Goal: Task Accomplishment & Management: Manage account settings

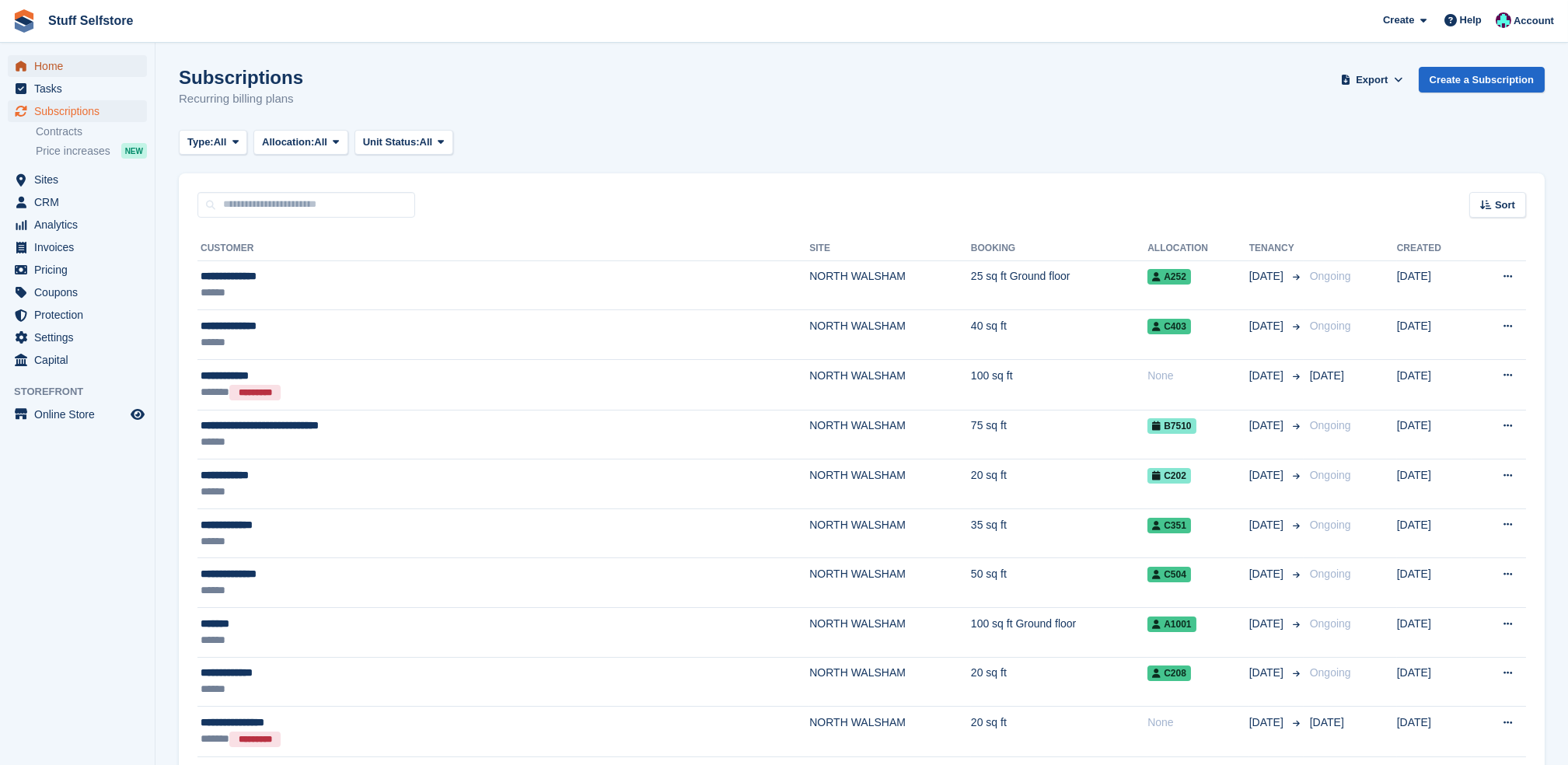
click at [61, 69] on span "Home" at bounding box center [81, 65] width 94 height 22
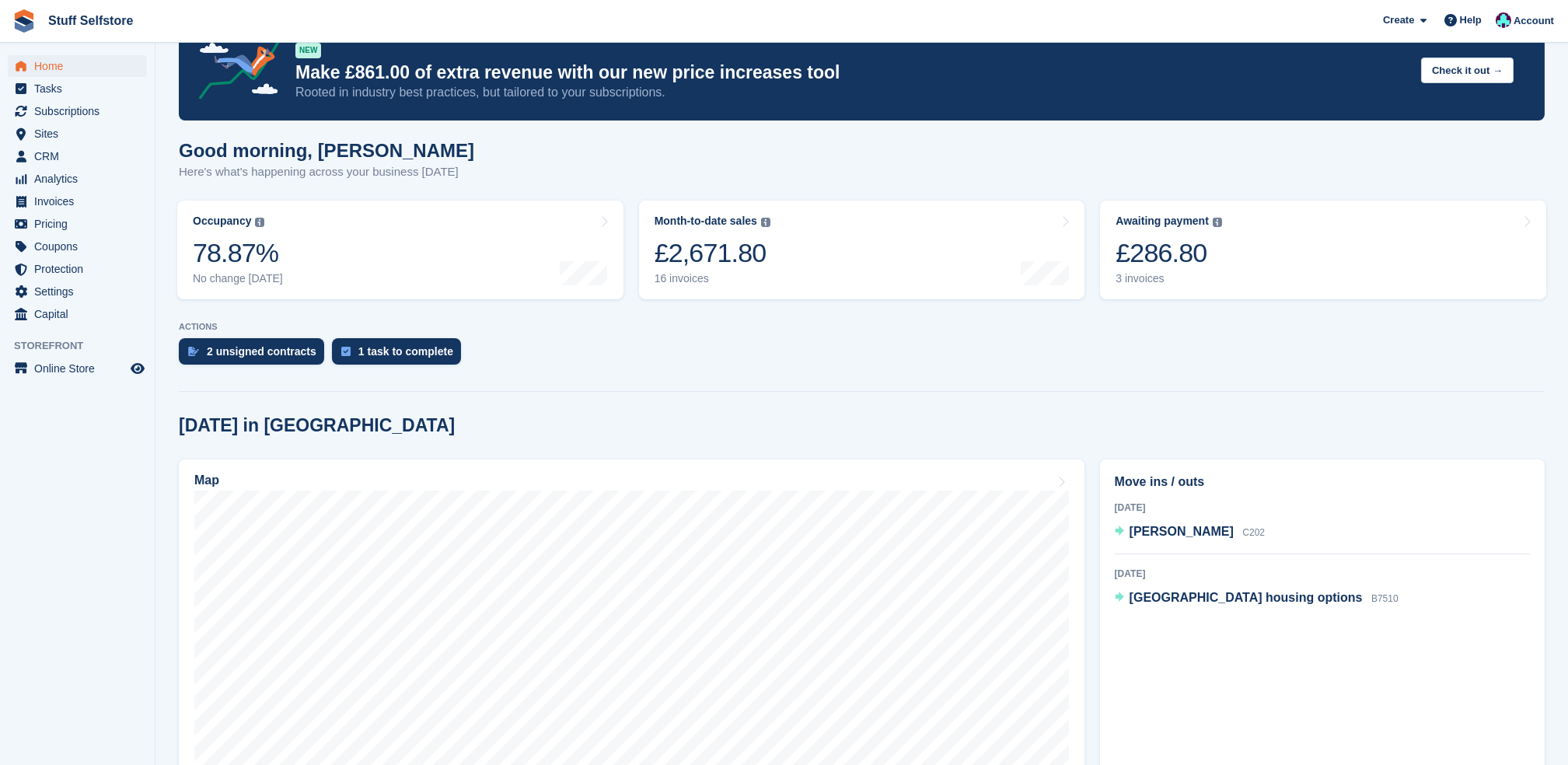
scroll to position [311, 0]
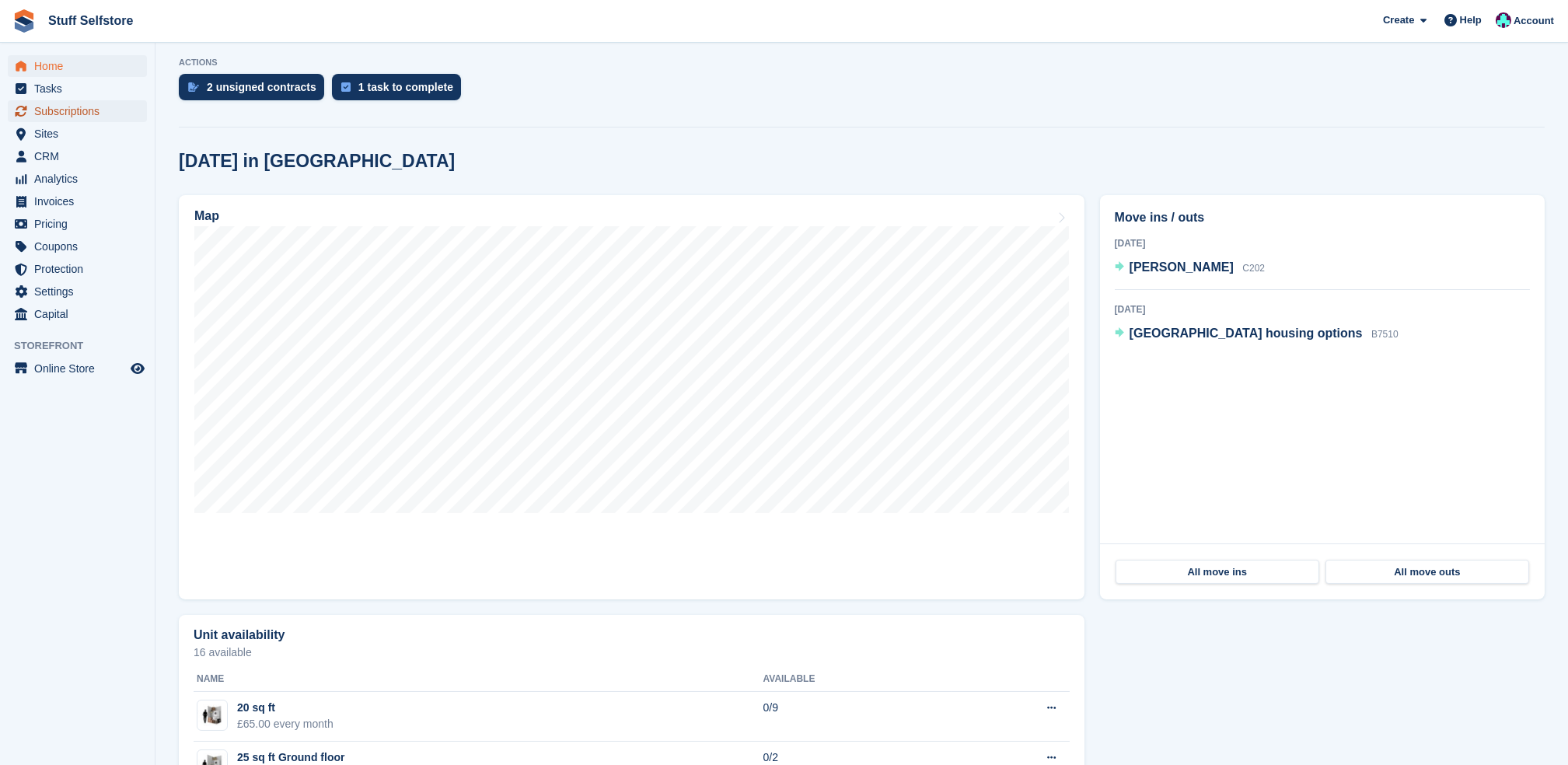
click at [109, 111] on span "Subscriptions" at bounding box center [81, 111] width 94 height 22
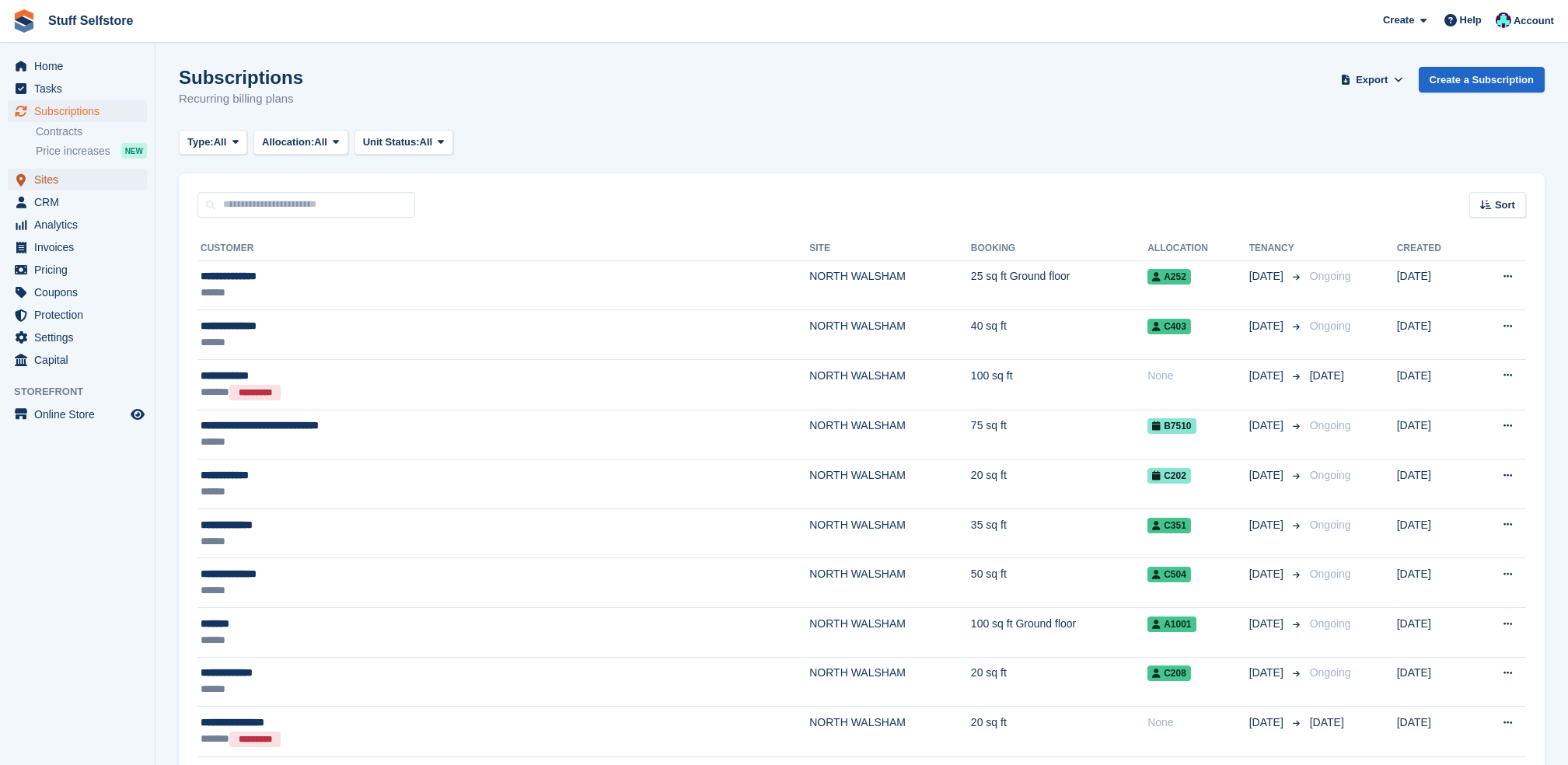
click at [105, 172] on span "Sites" at bounding box center [81, 180] width 94 height 22
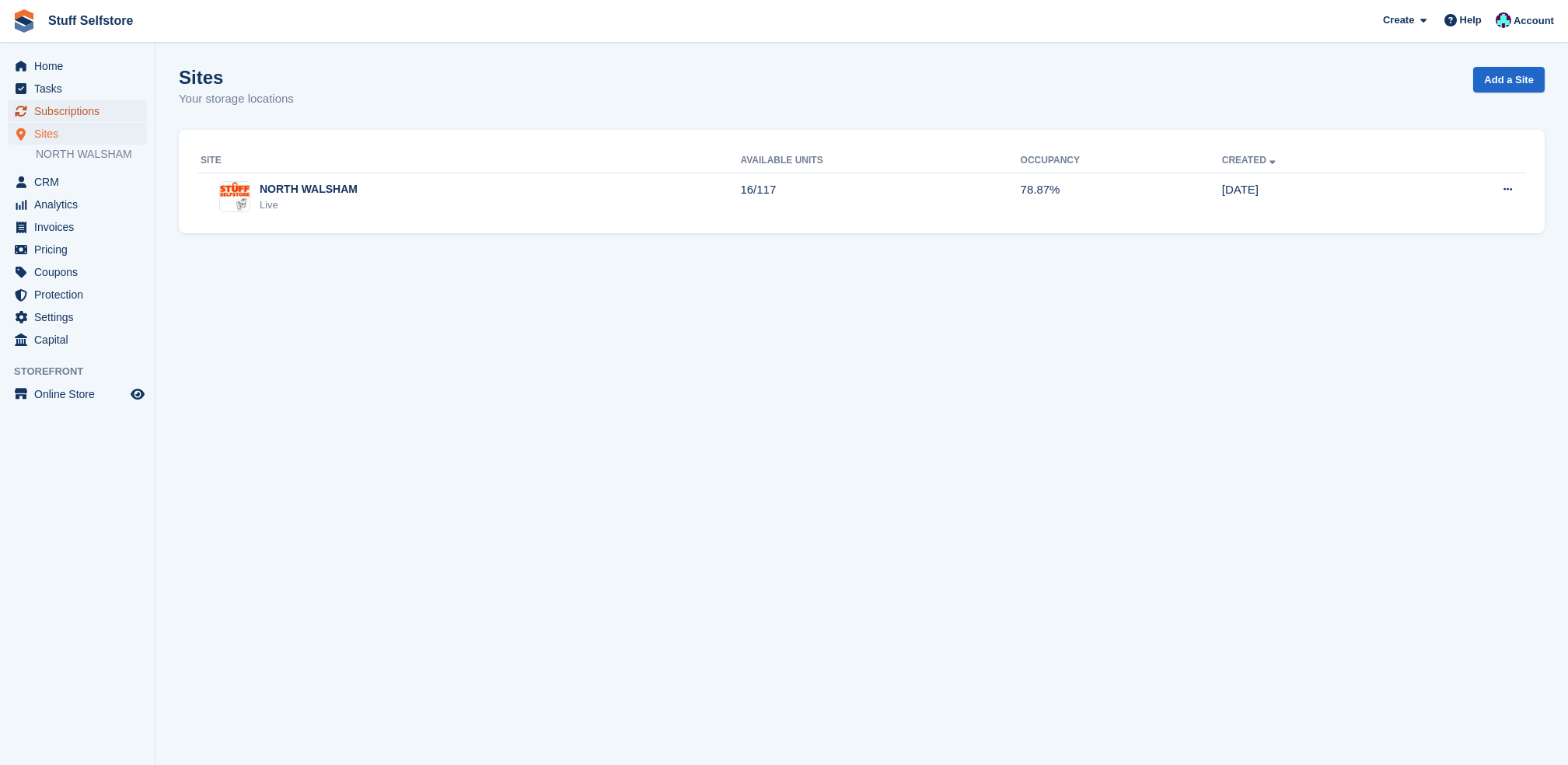
click at [57, 104] on span "Subscriptions" at bounding box center [81, 111] width 94 height 22
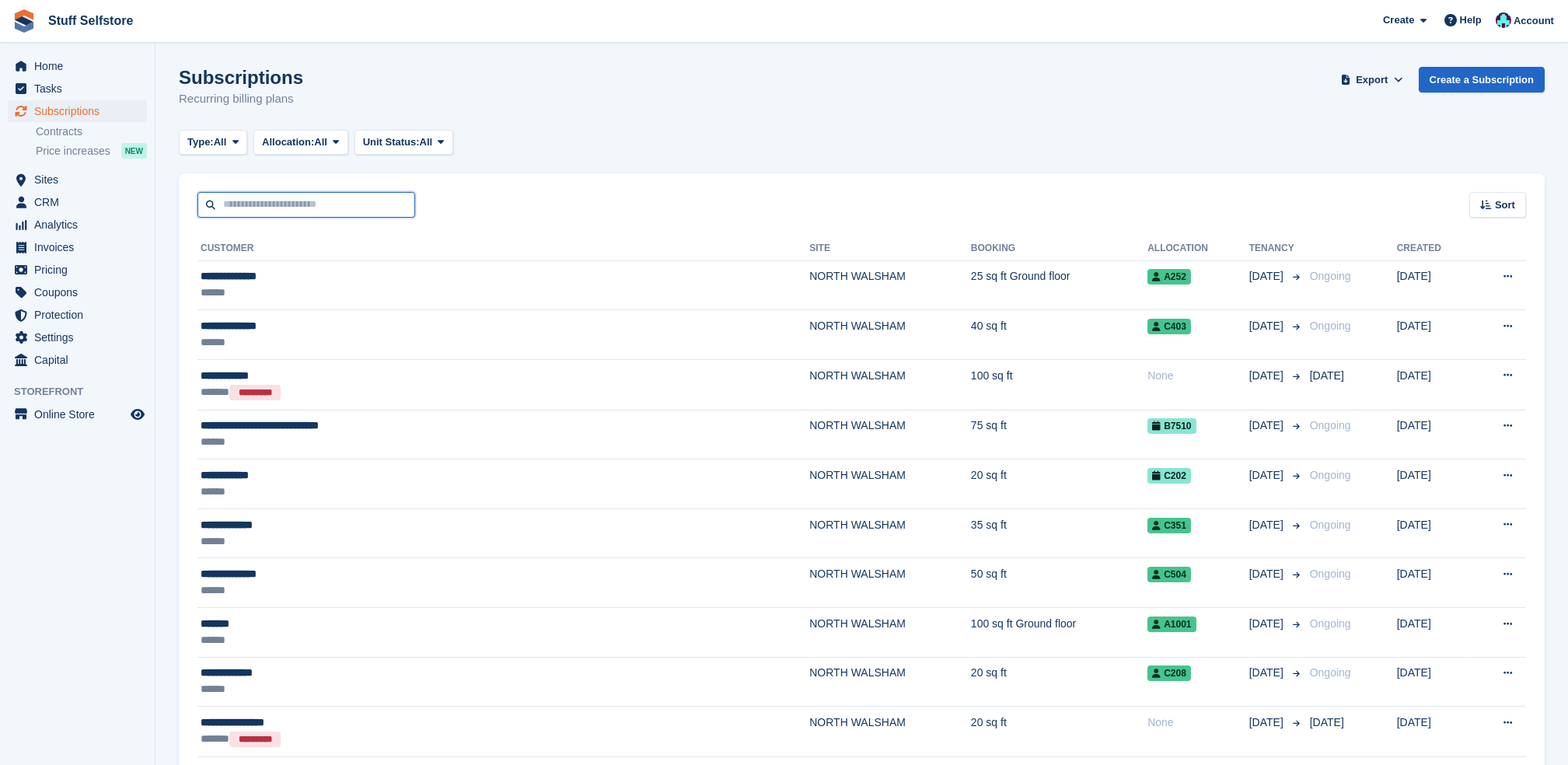
click at [302, 195] on input "text" at bounding box center [306, 204] width 217 height 26
type input "****"
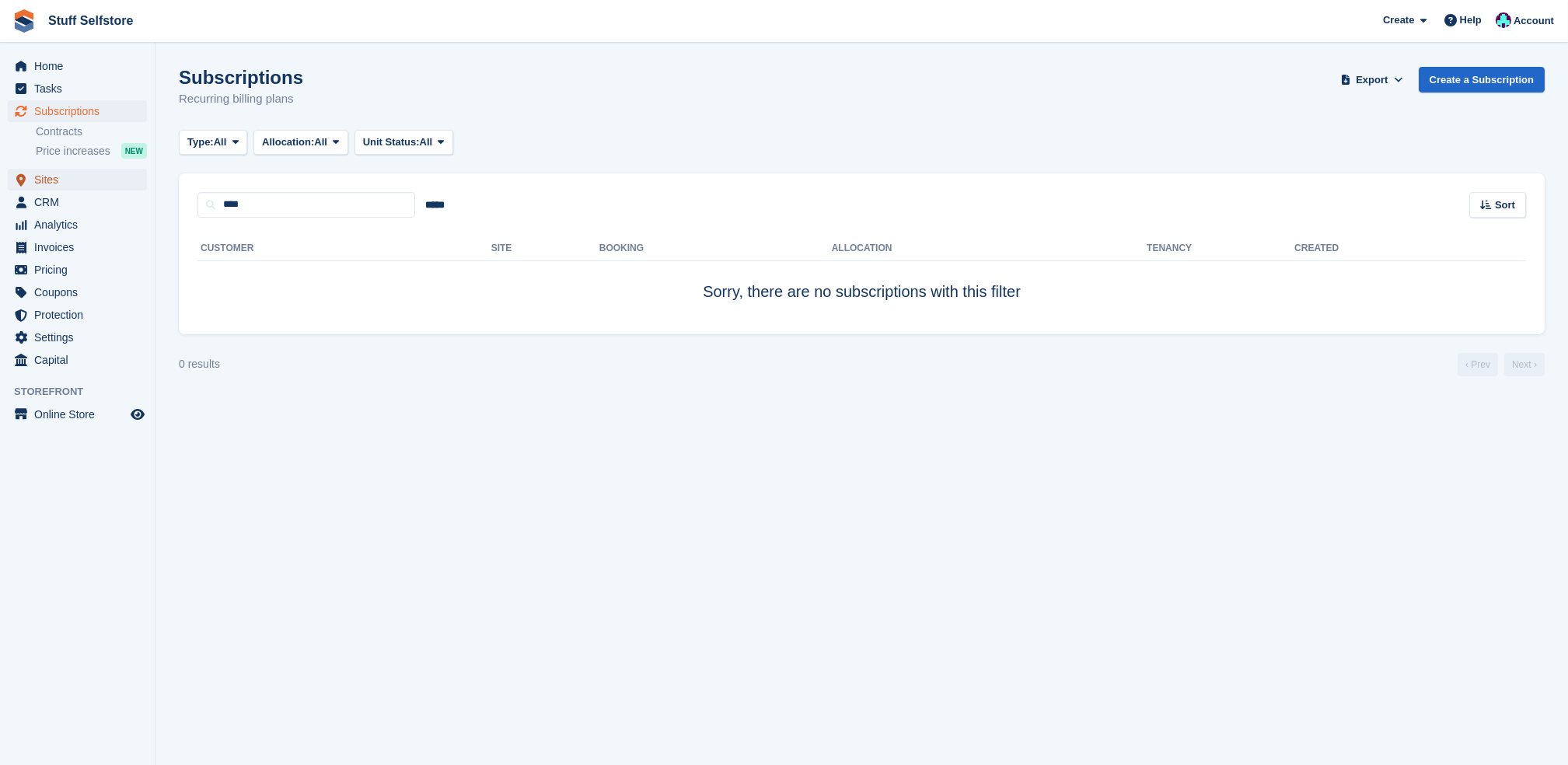
click at [103, 179] on span "Sites" at bounding box center [81, 180] width 94 height 22
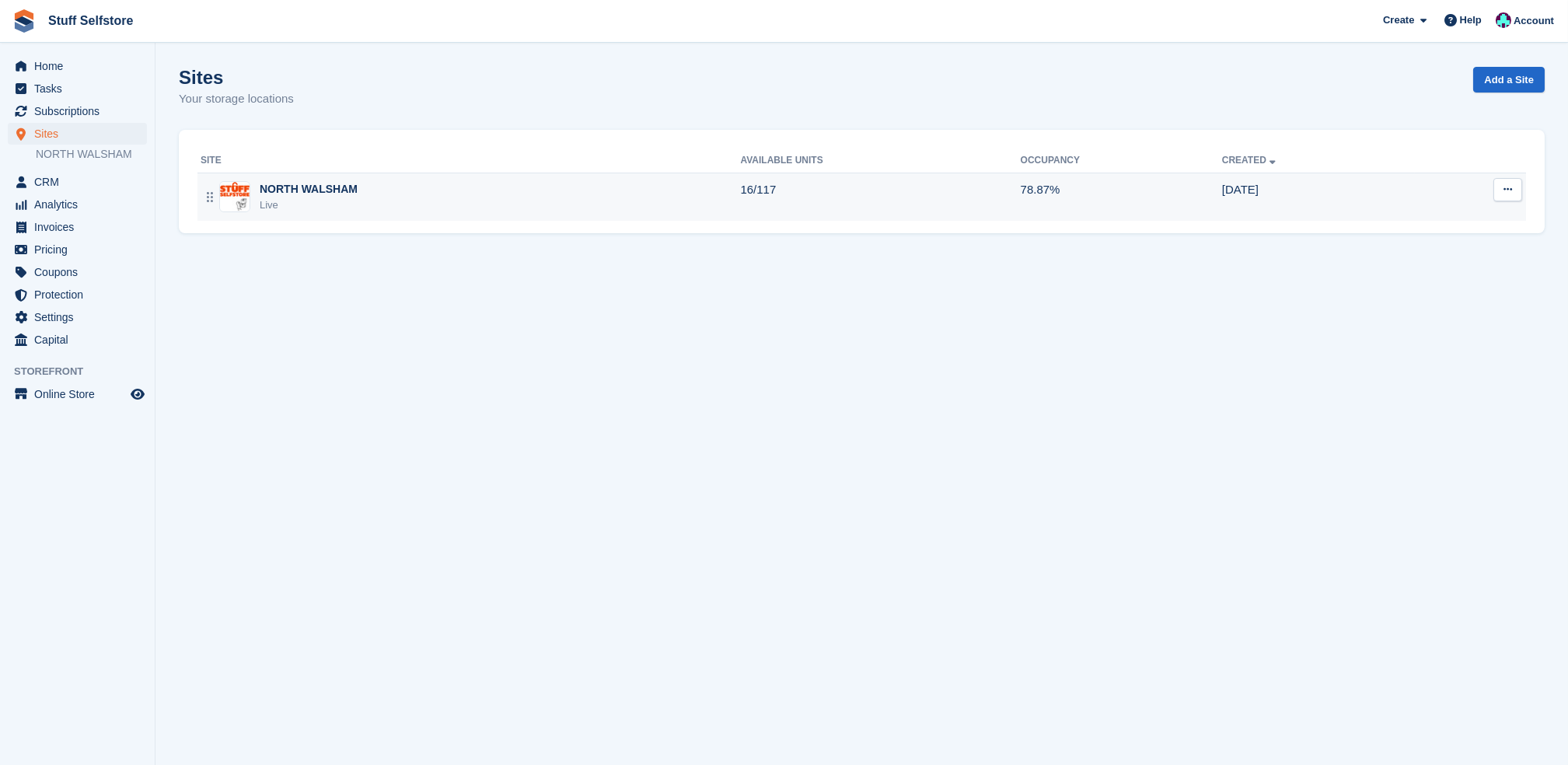
click at [666, 184] on div "NORTH WALSHAM Live" at bounding box center [470, 197] width 539 height 32
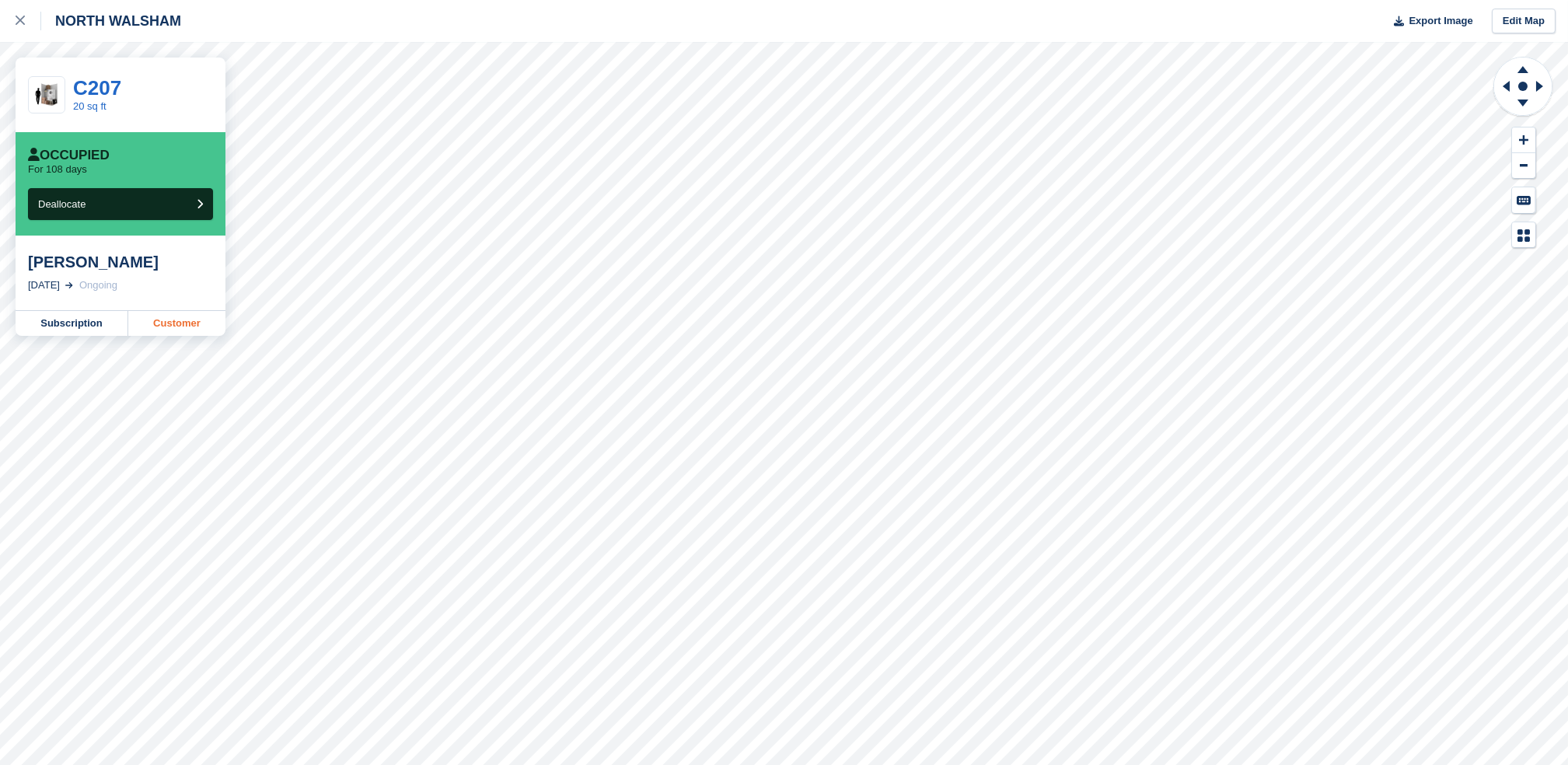
click at [160, 332] on link "Customer" at bounding box center [177, 324] width 97 height 25
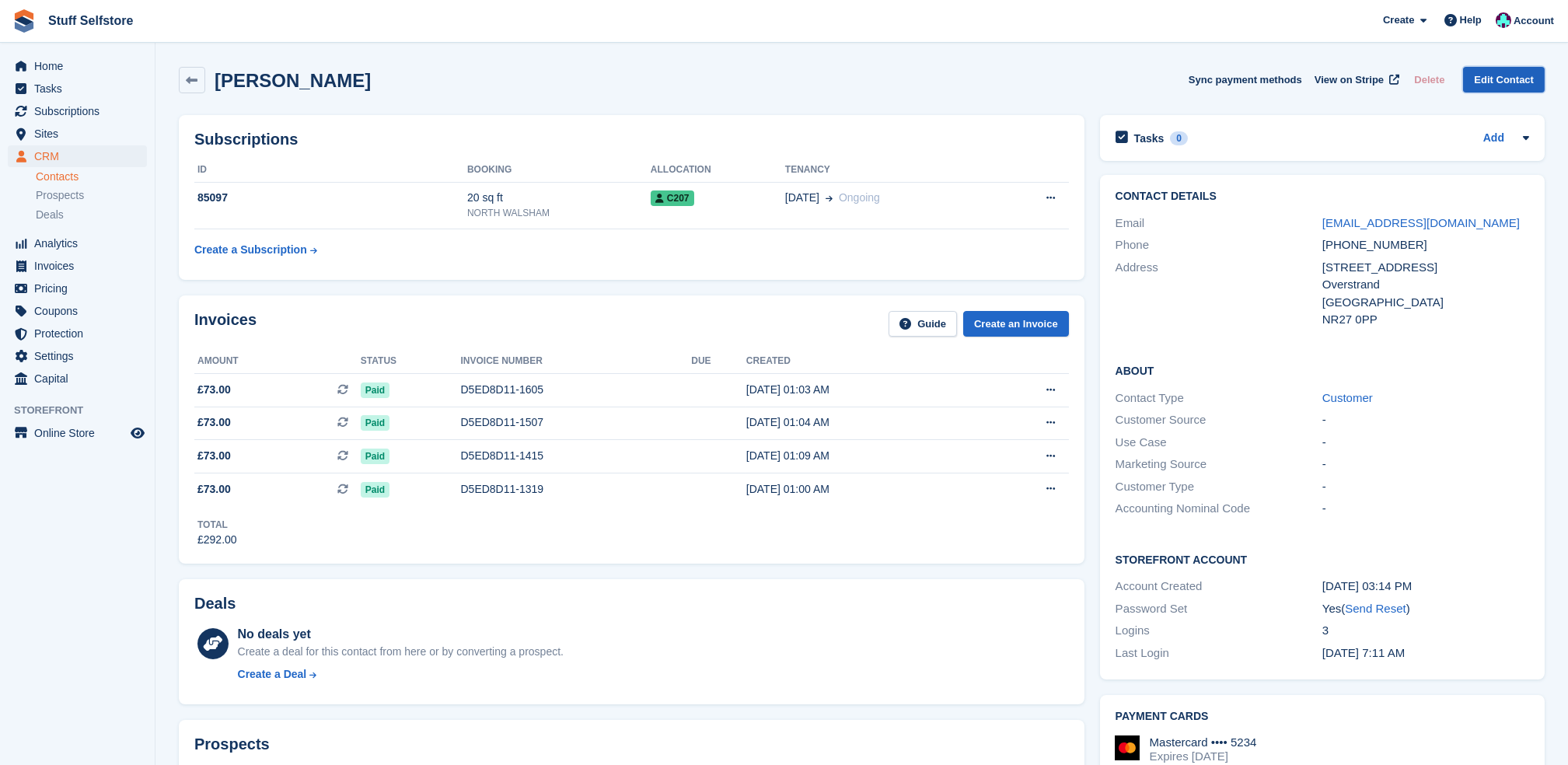
click at [1510, 90] on link "Edit Contact" at bounding box center [1503, 80] width 81 height 26
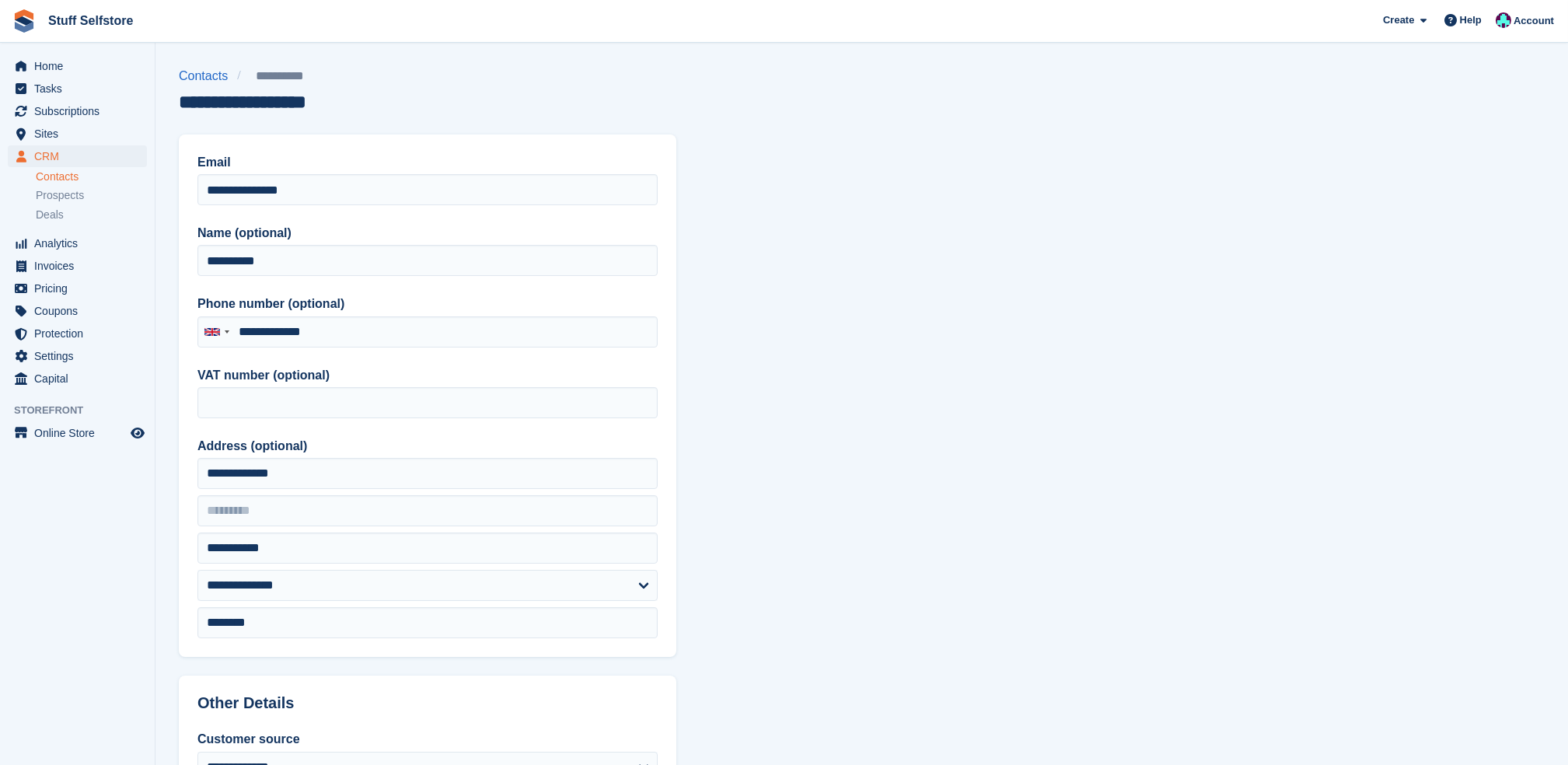
type input "**********"
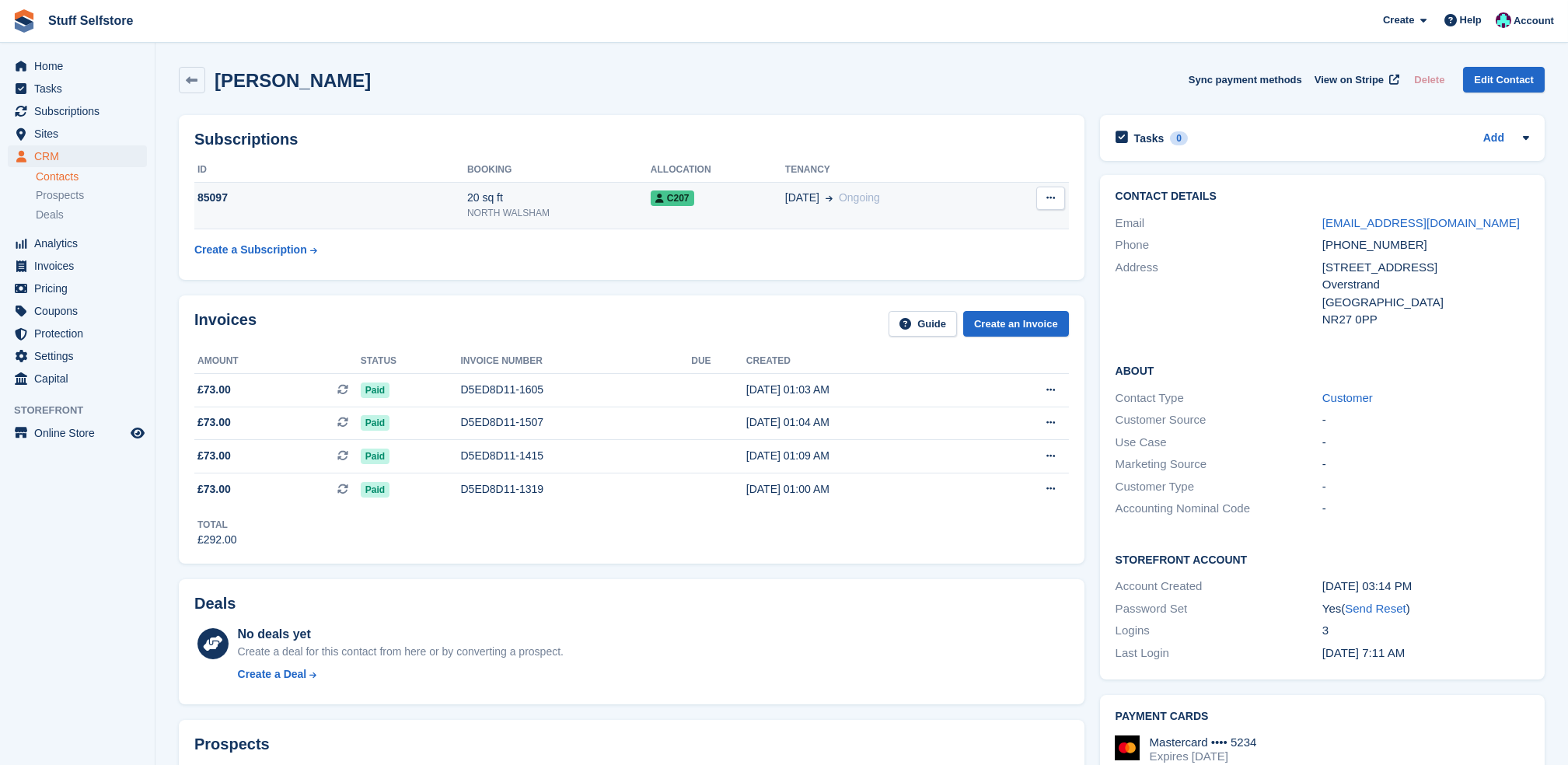
click at [1052, 195] on icon at bounding box center [1051, 197] width 9 height 10
click at [1036, 230] on p "Cancel subscription" at bounding box center [990, 228] width 135 height 20
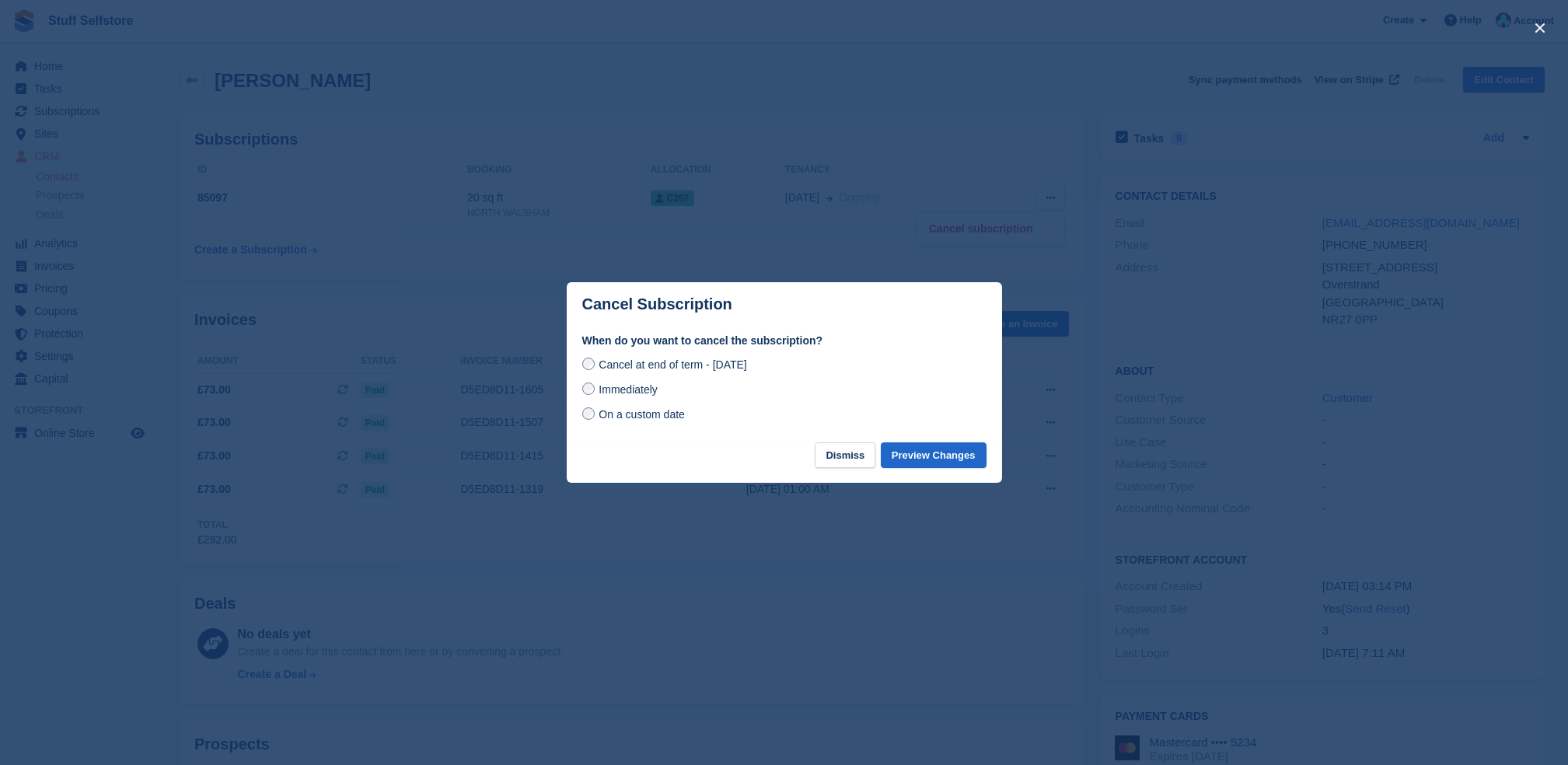
click at [591, 397] on label "Immediately" at bounding box center [620, 389] width 75 height 16
click at [975, 459] on button "Preview Changes" at bounding box center [934, 455] width 106 height 26
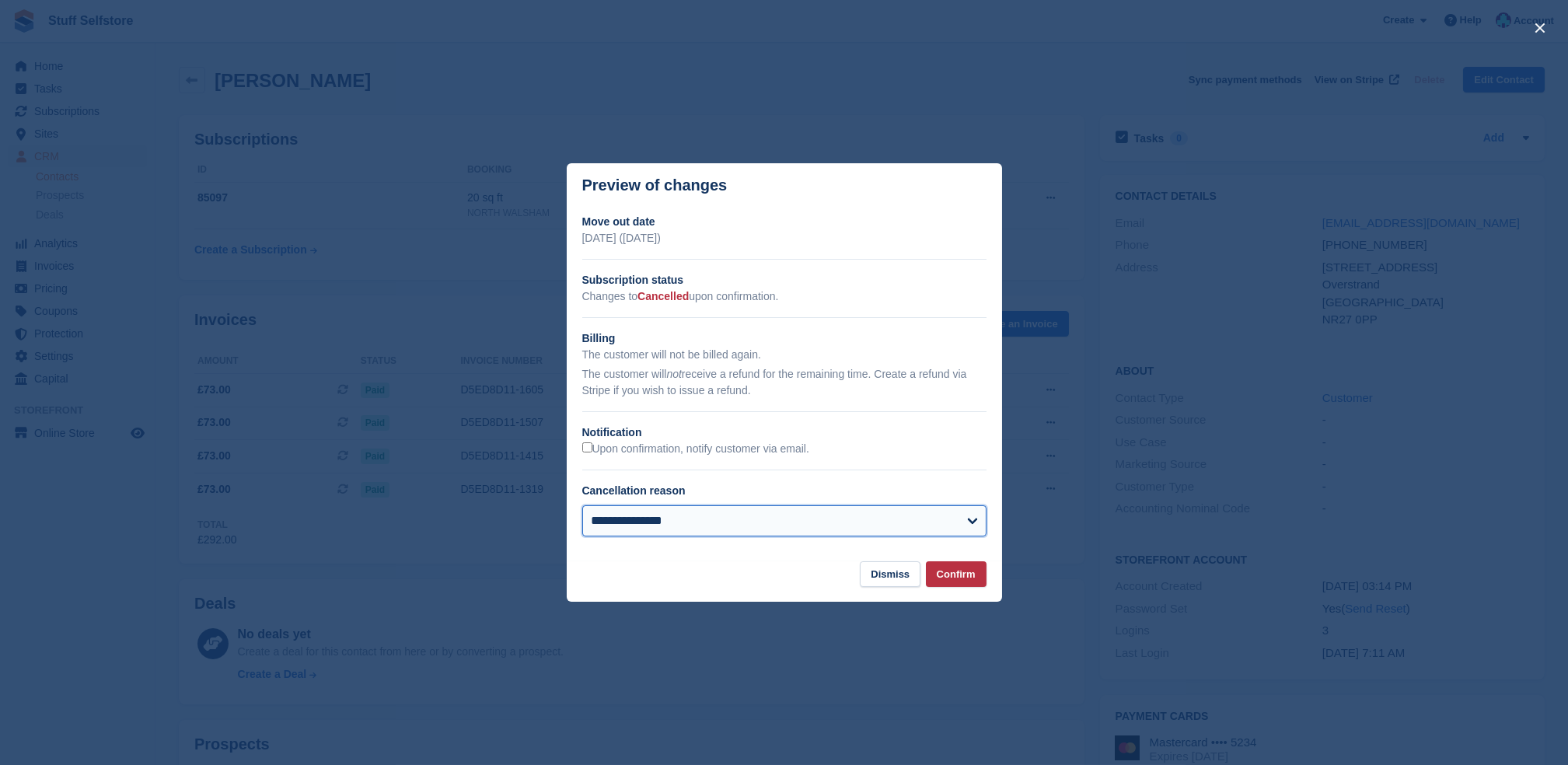
click at [835, 518] on select "**********" at bounding box center [784, 521] width 404 height 31
select select "**********"
click at [582, 507] on select "**********" at bounding box center [784, 521] width 404 height 31
click at [963, 580] on button "Confirm" at bounding box center [956, 574] width 61 height 26
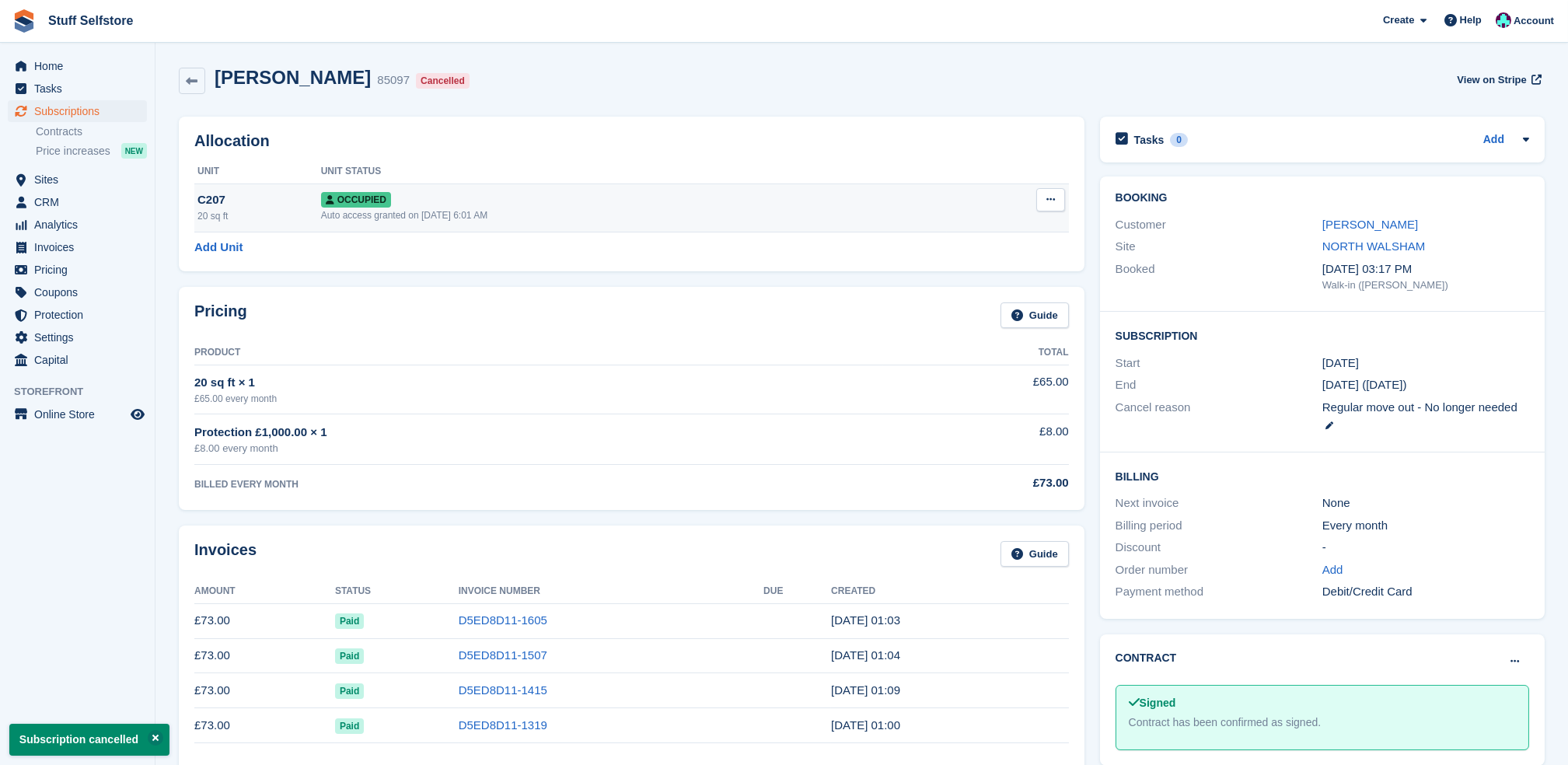
click at [1045, 200] on button at bounding box center [1050, 200] width 29 height 23
click at [1010, 294] on p "Deallocate" at bounding box center [990, 284] width 135 height 20
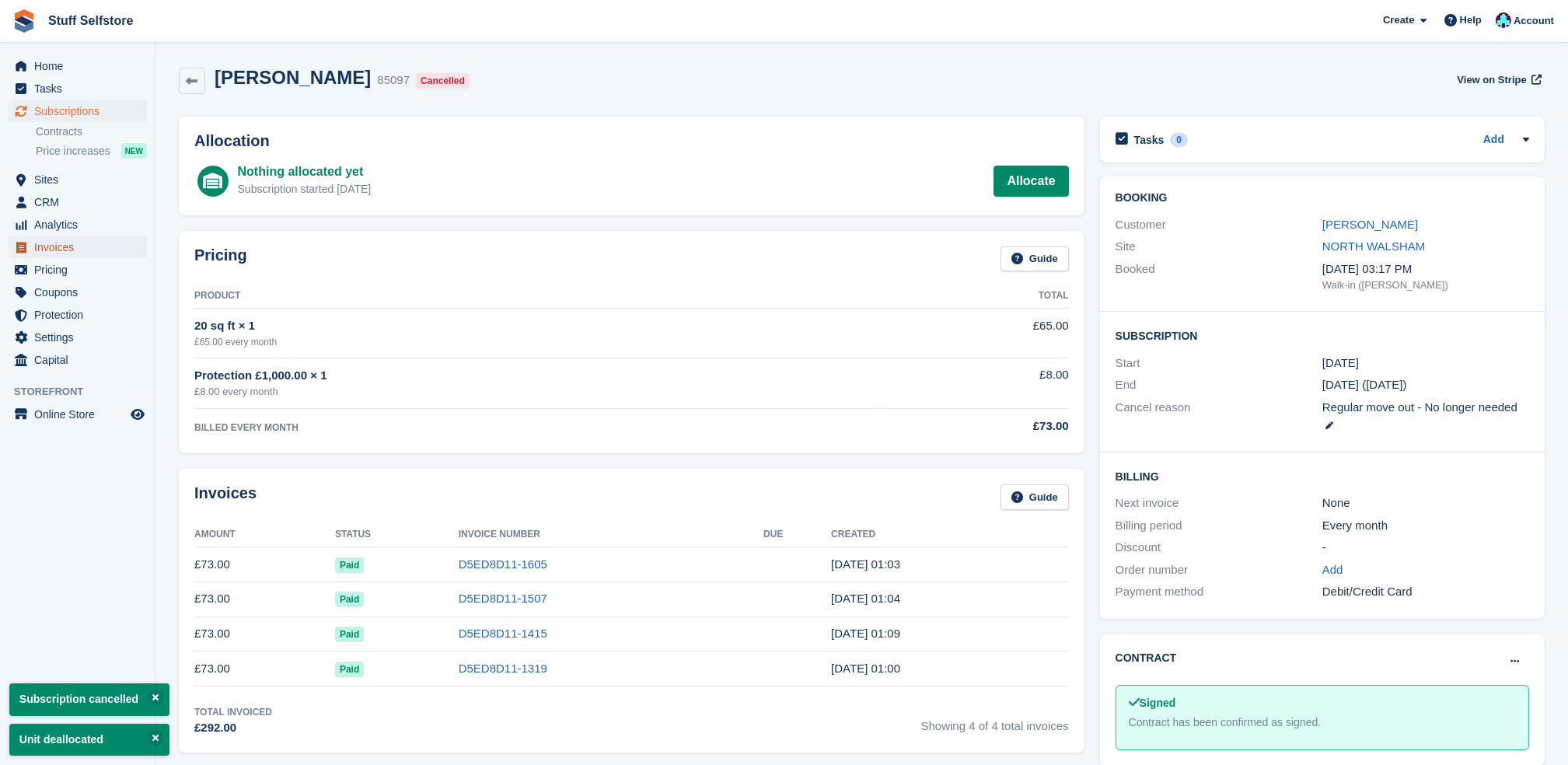
click at [100, 257] on span "Invoices" at bounding box center [81, 247] width 94 height 22
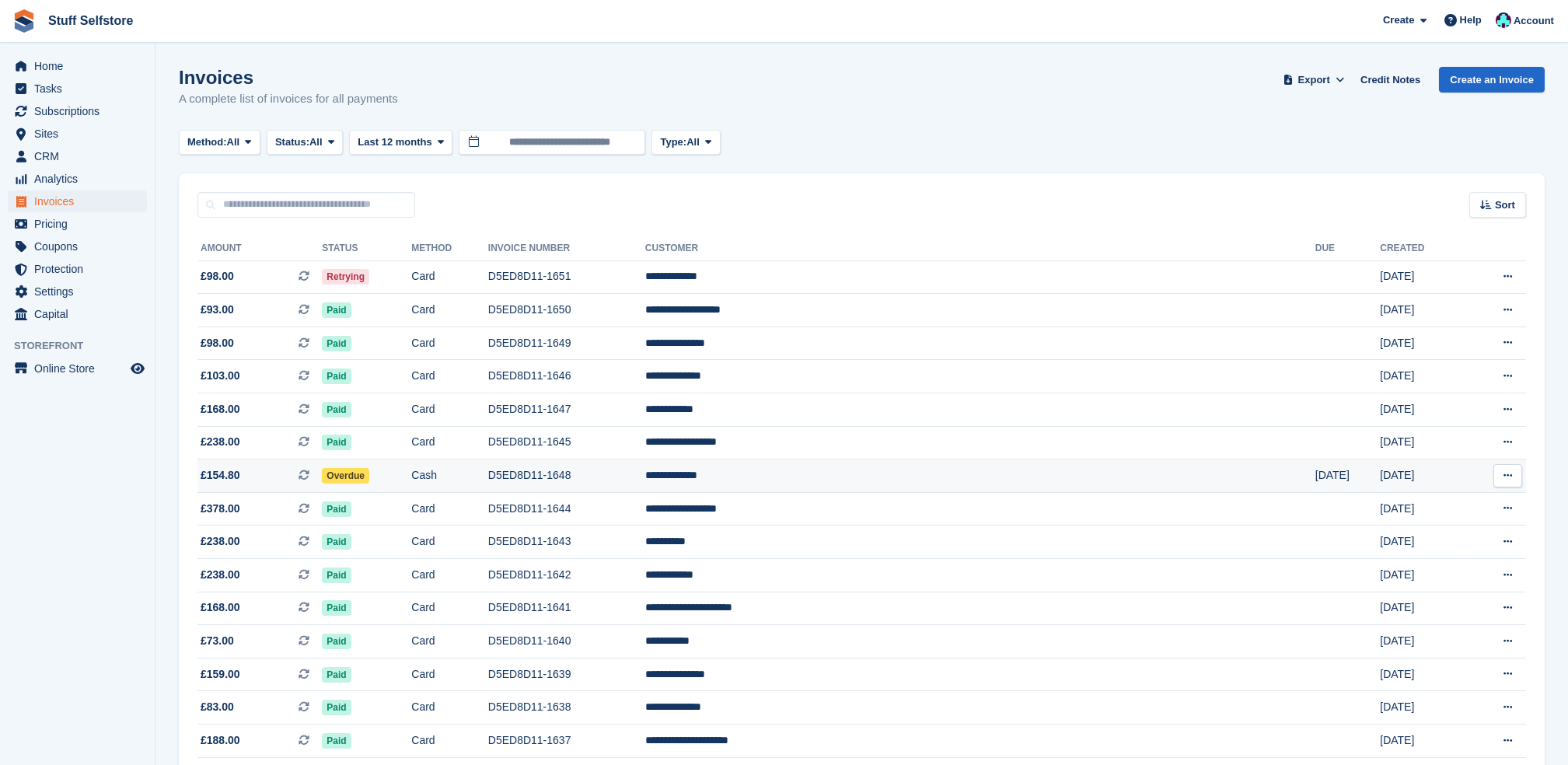
click at [411, 470] on td "Overdue" at bounding box center [366, 477] width 89 height 34
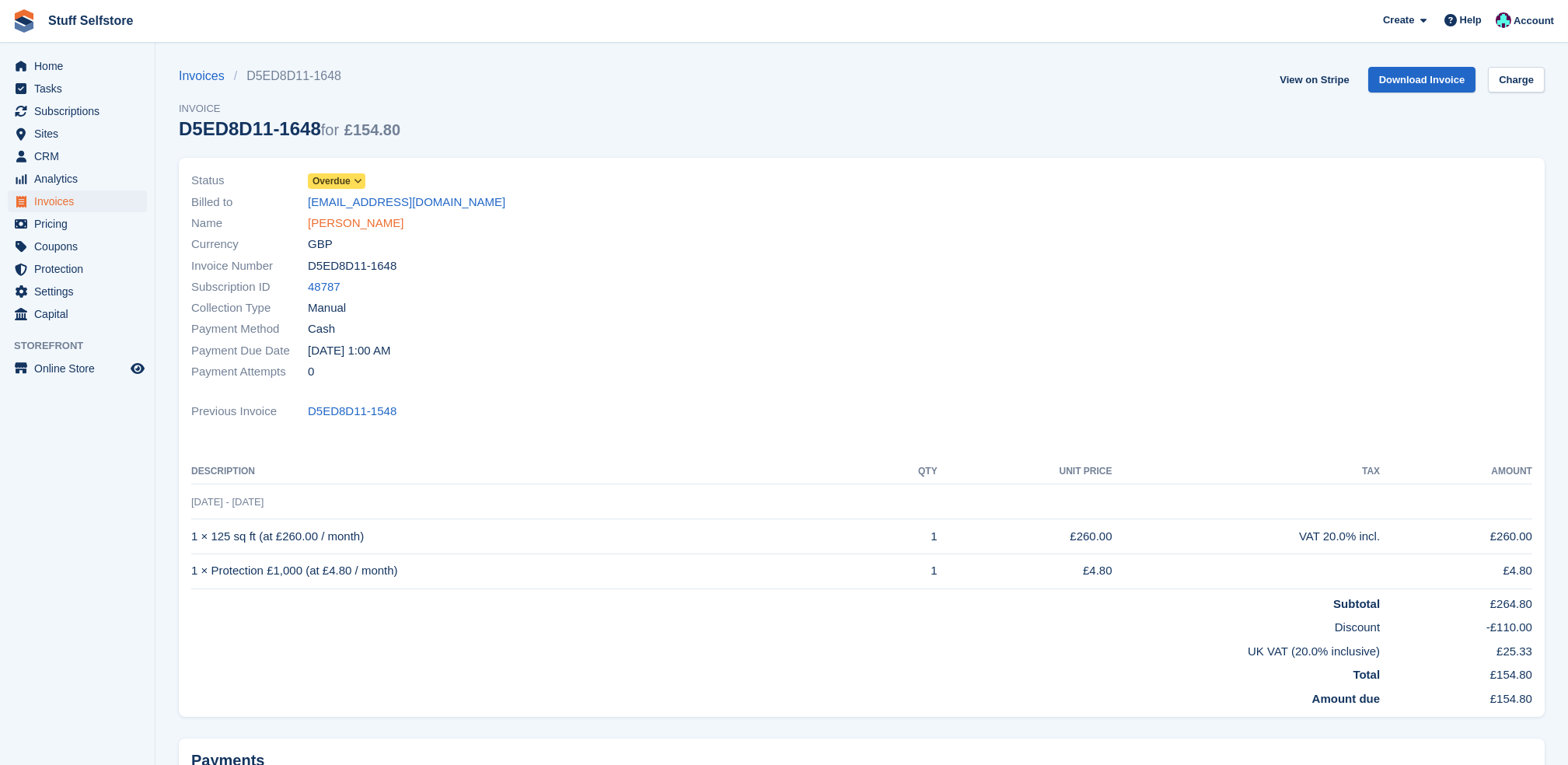
click at [382, 221] on link "[PERSON_NAME]" at bounding box center [355, 224] width 95 height 18
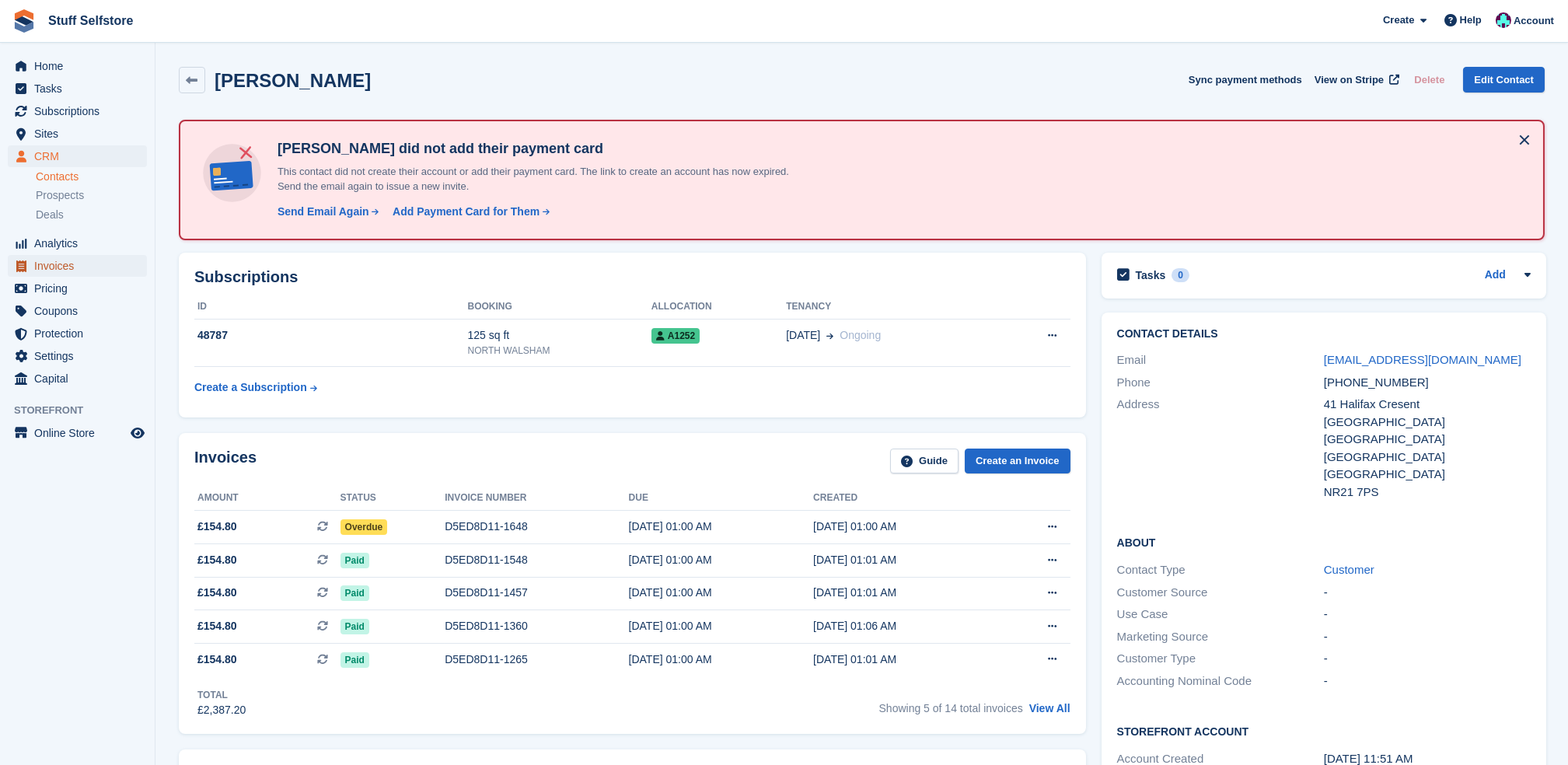
click at [101, 272] on span "Invoices" at bounding box center [81, 265] width 94 height 22
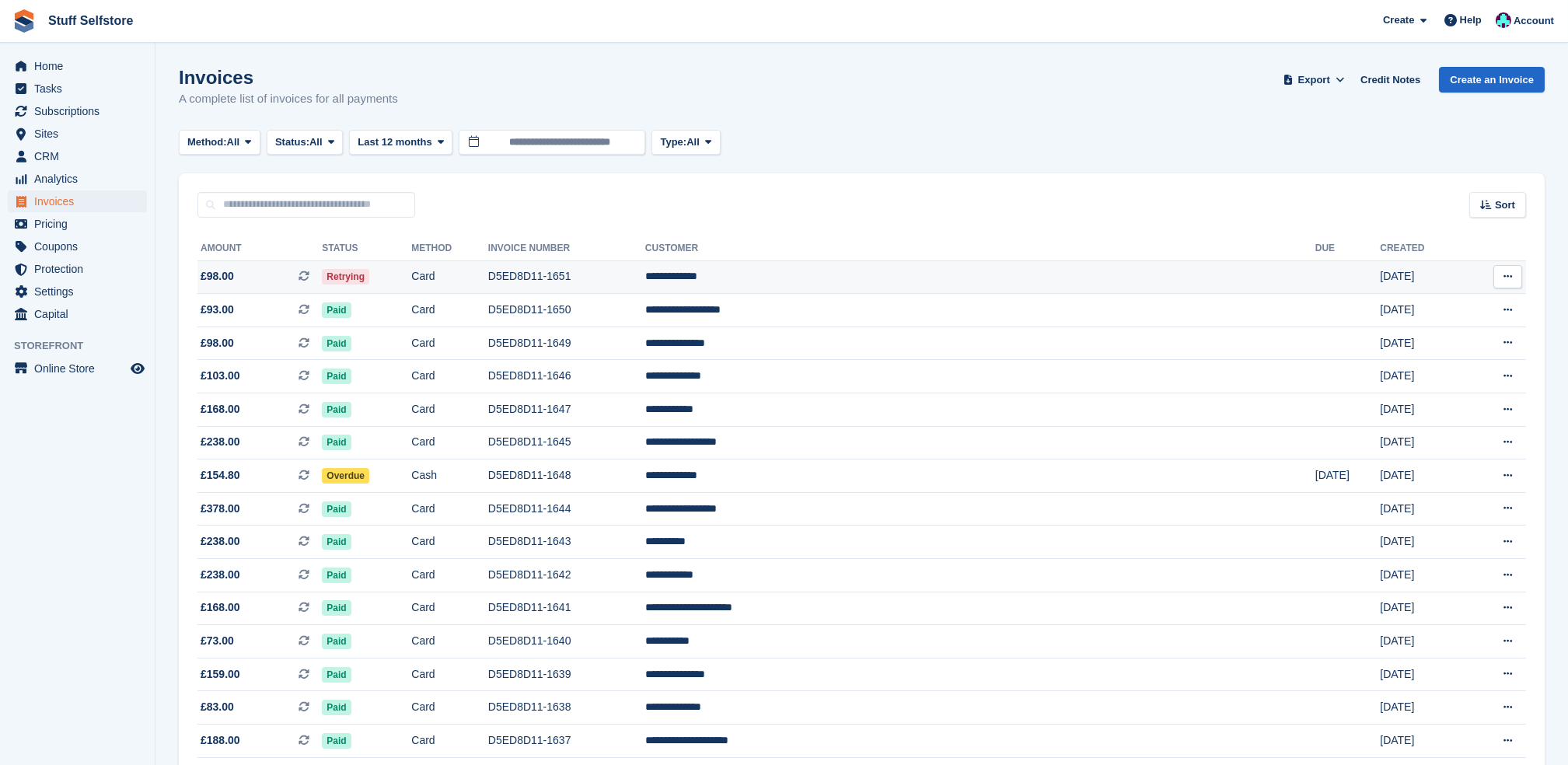
click at [411, 284] on td "Retrying" at bounding box center [366, 278] width 89 height 34
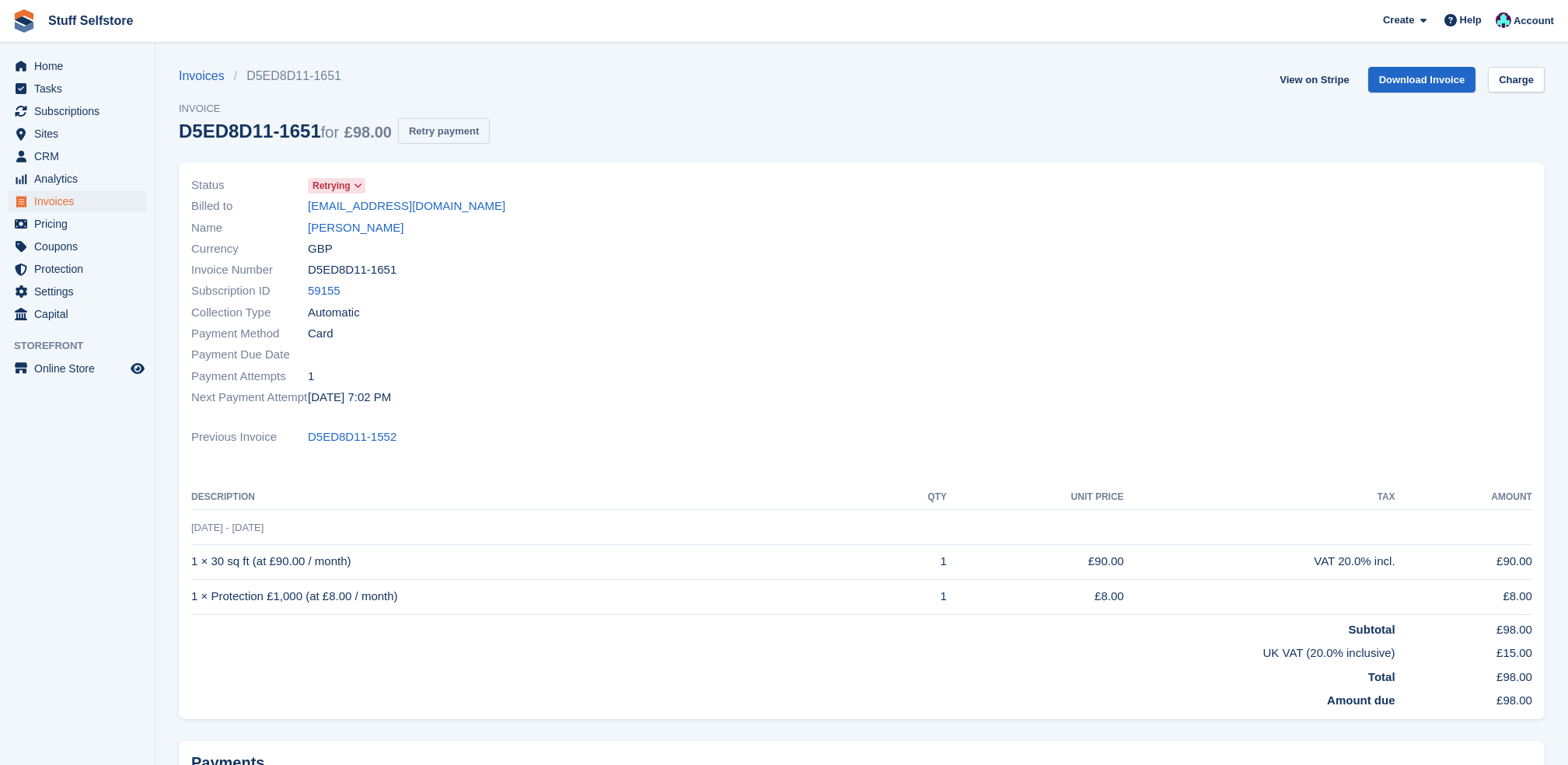
click at [438, 131] on button "Retry payment" at bounding box center [444, 131] width 92 height 26
click at [55, 210] on span "Invoices" at bounding box center [81, 201] width 94 height 22
